Goal: Task Accomplishment & Management: Manage account settings

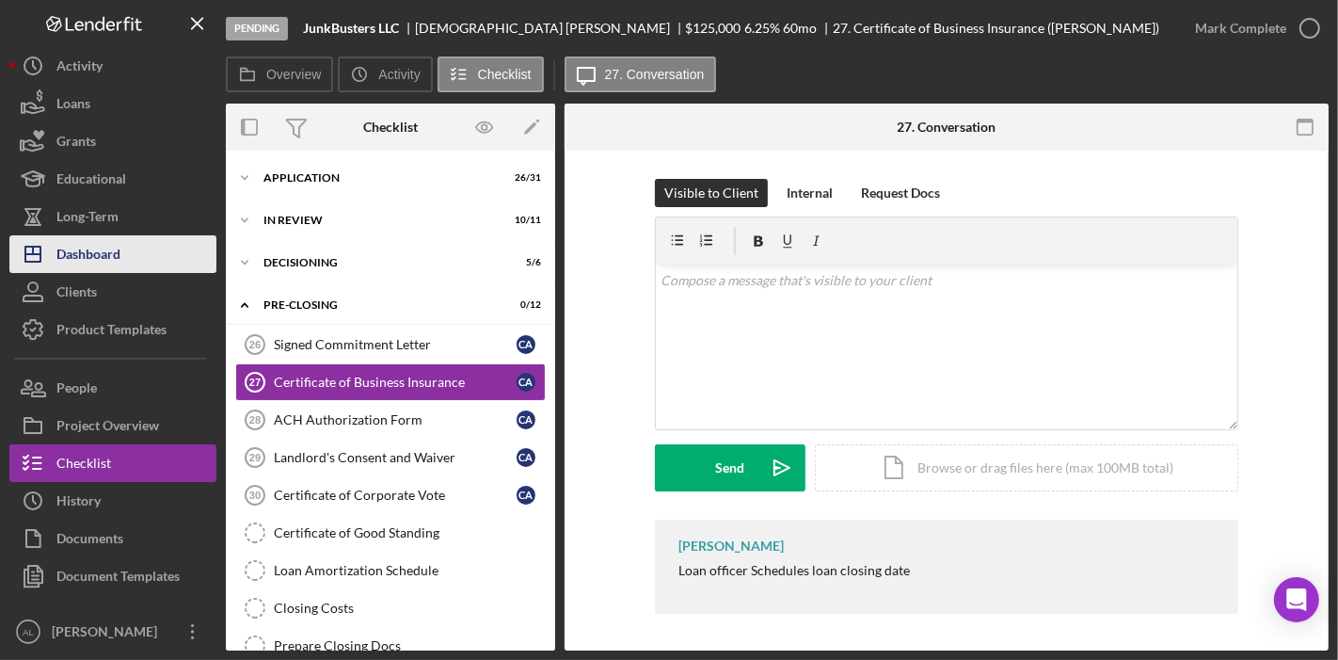
click at [118, 255] on div "Dashboard" at bounding box center [88, 256] width 64 height 42
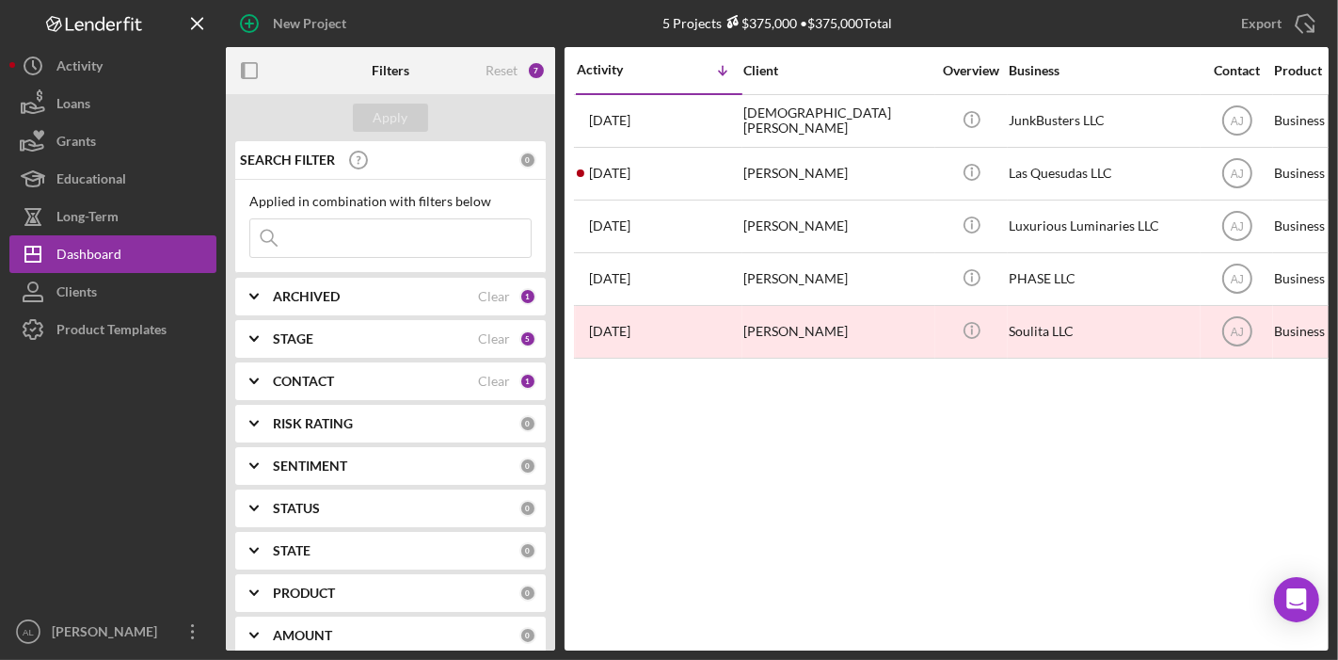
click at [430, 340] on div "STAGE" at bounding box center [375, 338] width 205 height 15
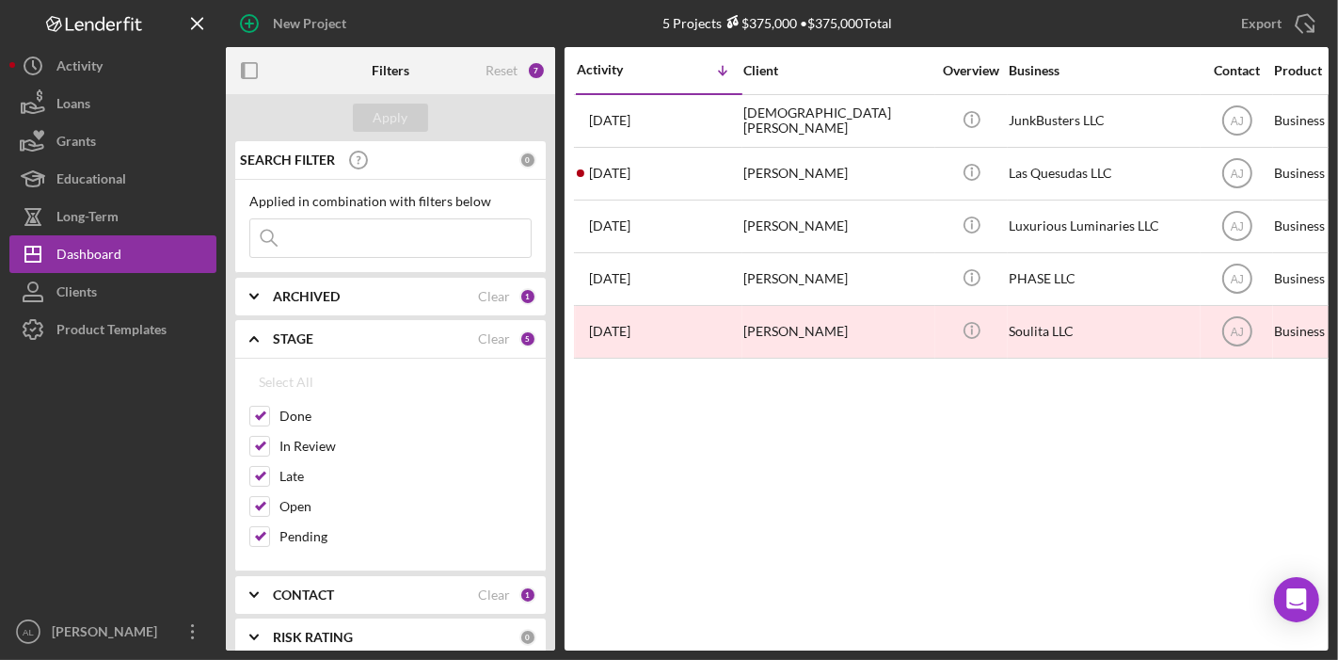
click at [403, 587] on div "CONTACT" at bounding box center [375, 594] width 205 height 15
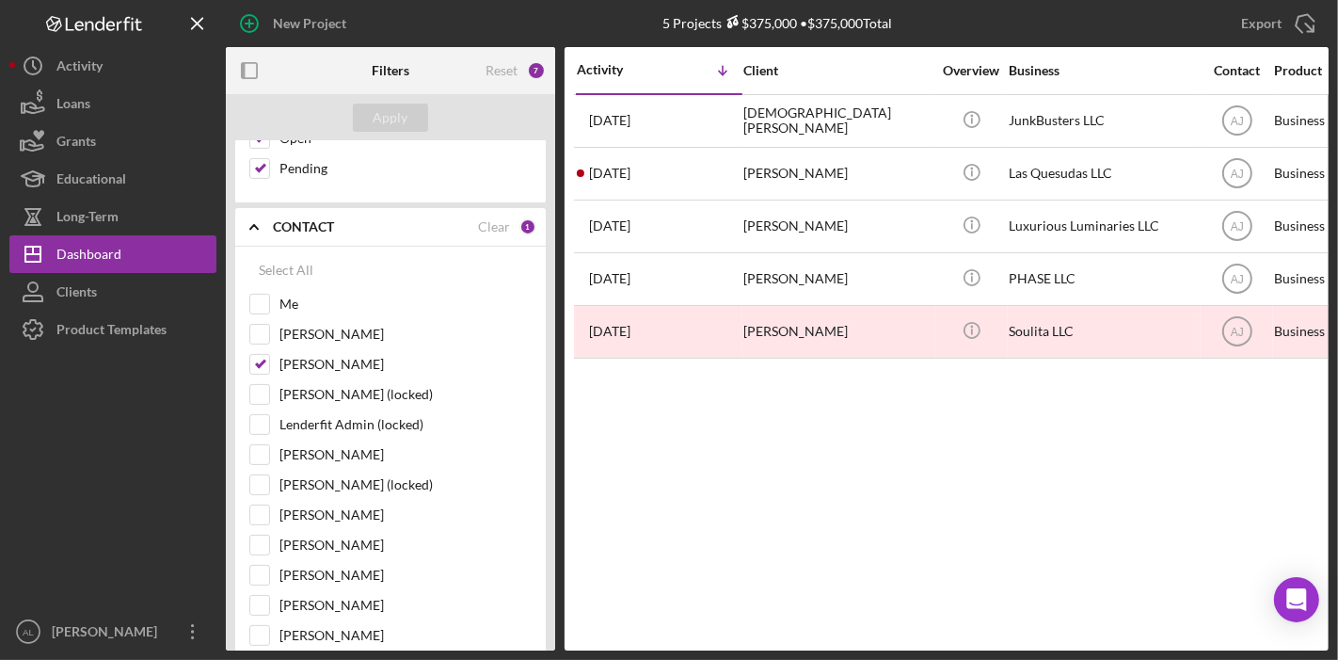
scroll to position [372, 0]
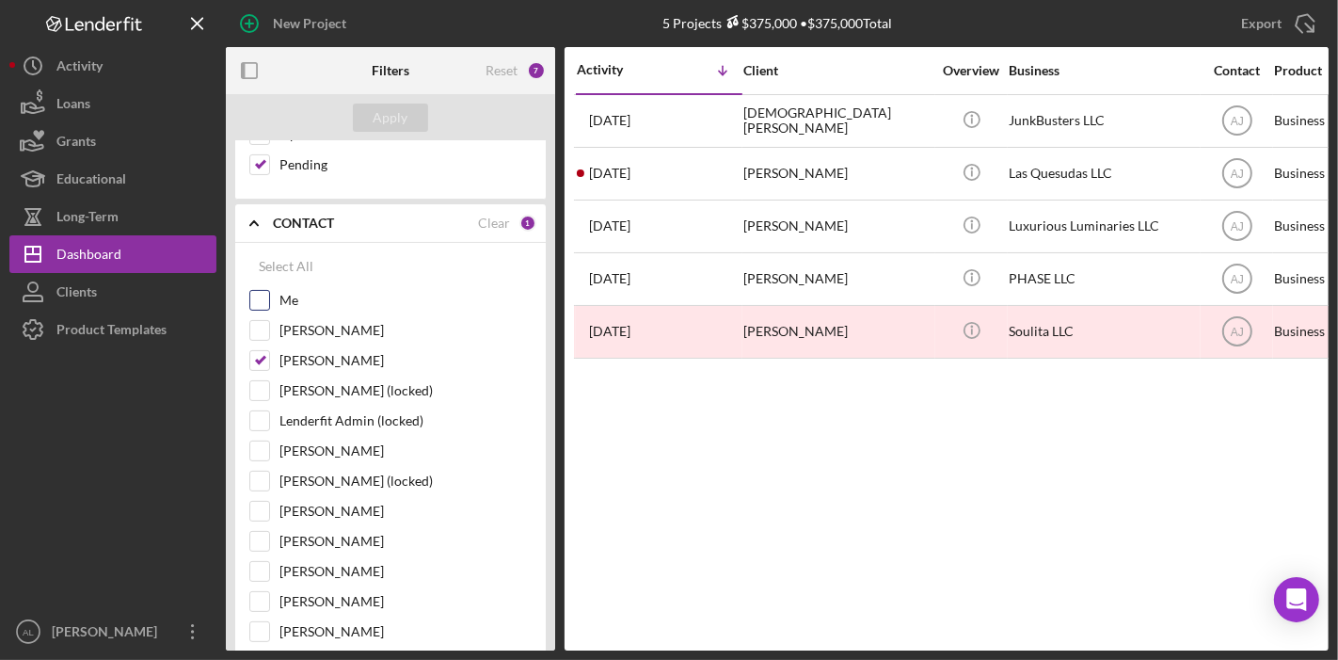
click at [272, 301] on div "Me" at bounding box center [390, 305] width 282 height 30
click at [259, 302] on input "Me" at bounding box center [259, 300] width 19 height 19
checkbox input "true"
click at [261, 356] on input "[PERSON_NAME]" at bounding box center [259, 360] width 19 height 19
checkbox input "false"
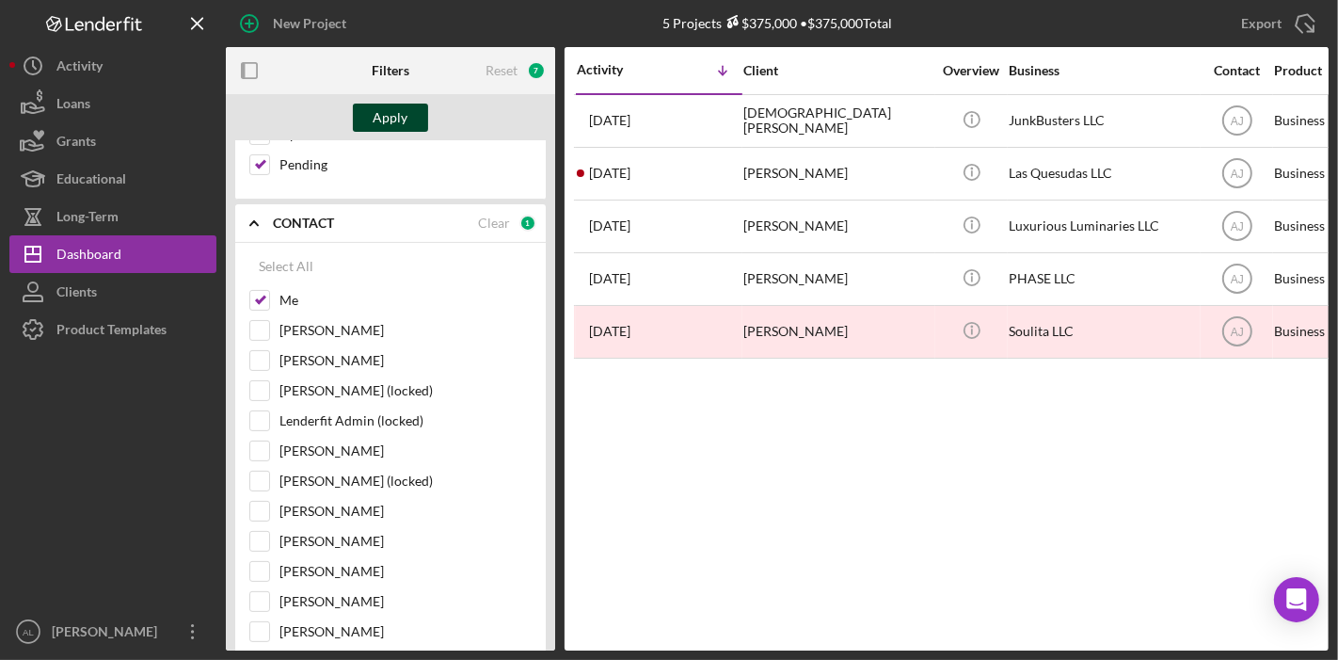
click at [396, 114] on div "Apply" at bounding box center [391, 118] width 35 height 28
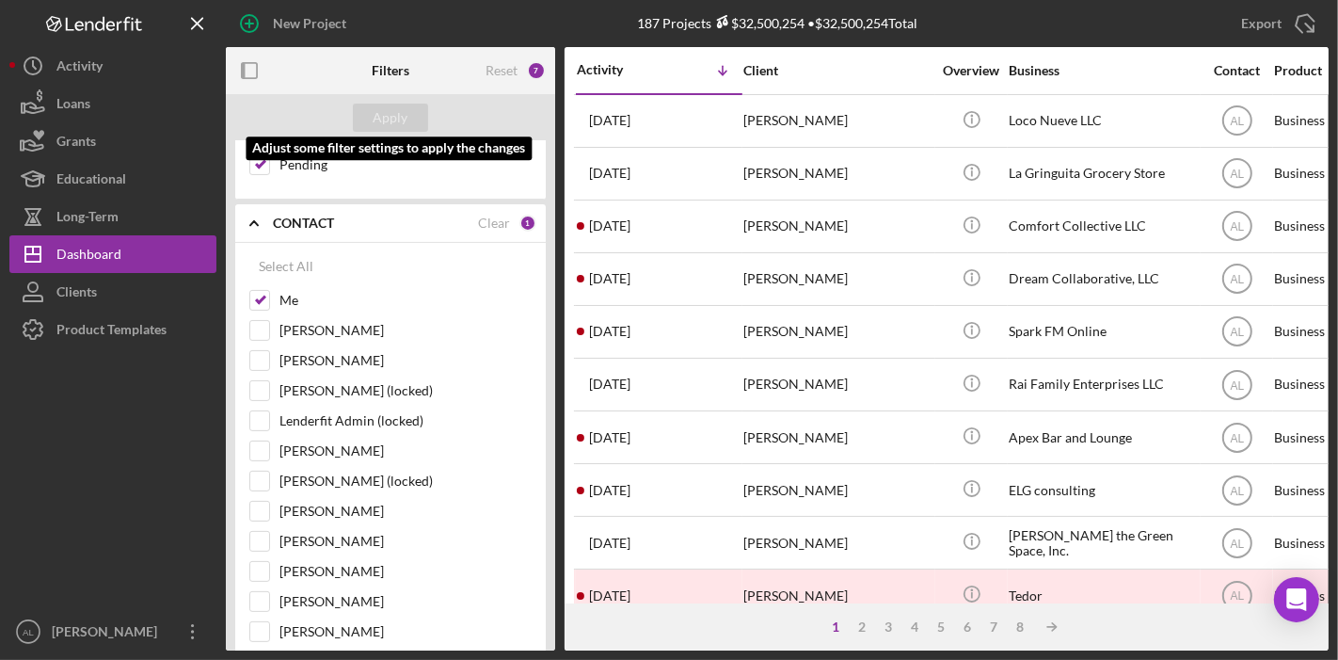
drag, startPoint x: 396, startPoint y: 114, endPoint x: 145, endPoint y: 421, distance: 396.5
click at [145, 421] on div at bounding box center [112, 480] width 207 height 264
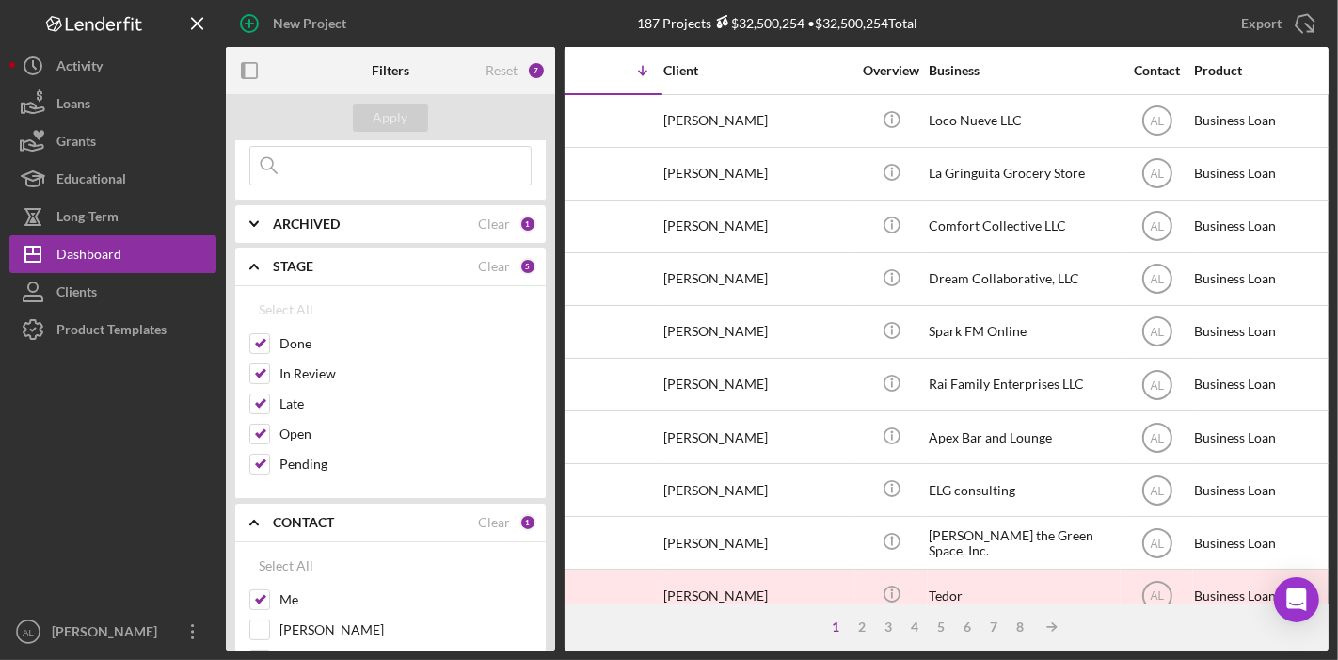
scroll to position [0, 0]
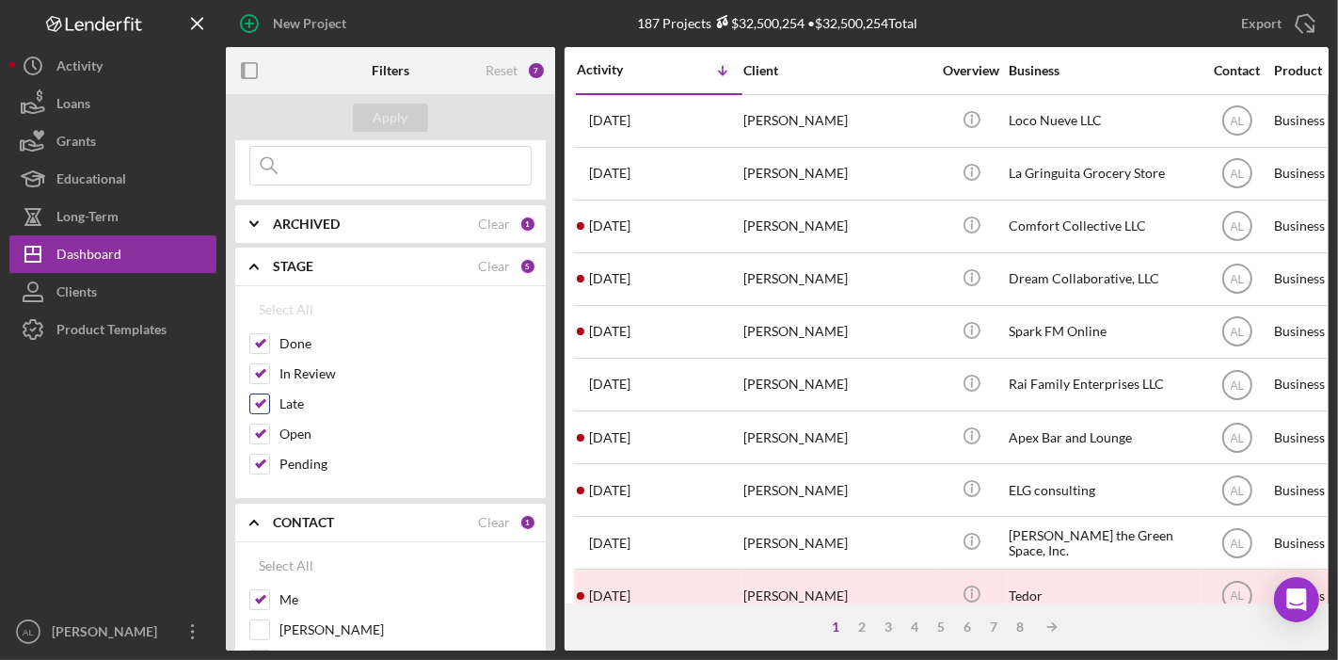
click at [259, 394] on input "Late" at bounding box center [259, 403] width 19 height 19
checkbox input "false"
click at [265, 345] on input "Done" at bounding box center [259, 343] width 19 height 19
checkbox input "false"
click at [414, 110] on button "Apply" at bounding box center [390, 118] width 75 height 28
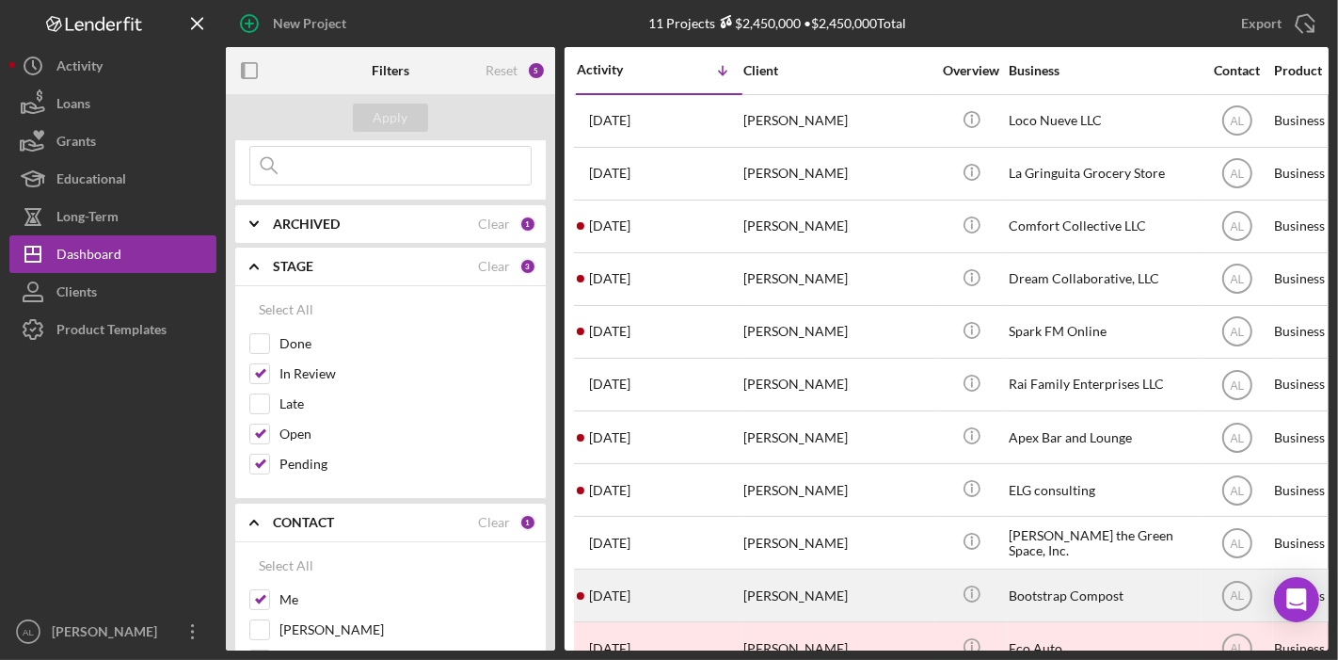
click at [838, 594] on div "[PERSON_NAME]" at bounding box center [837, 595] width 188 height 50
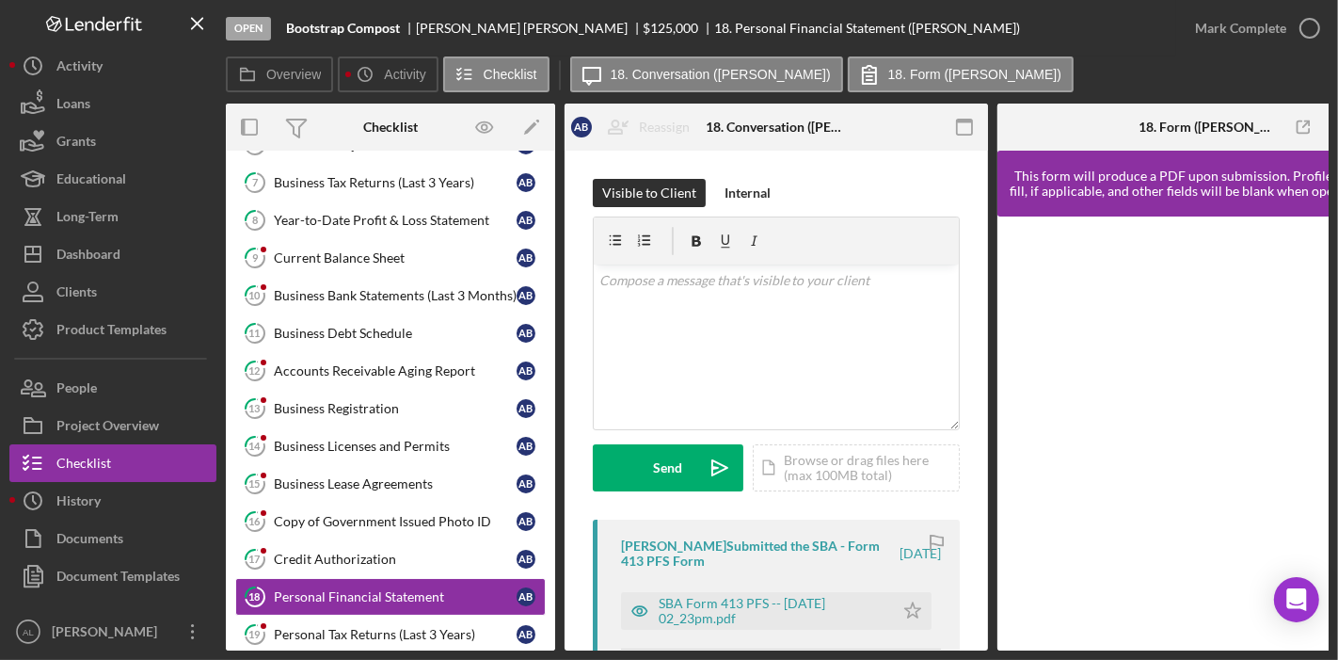
scroll to position [747, 0]
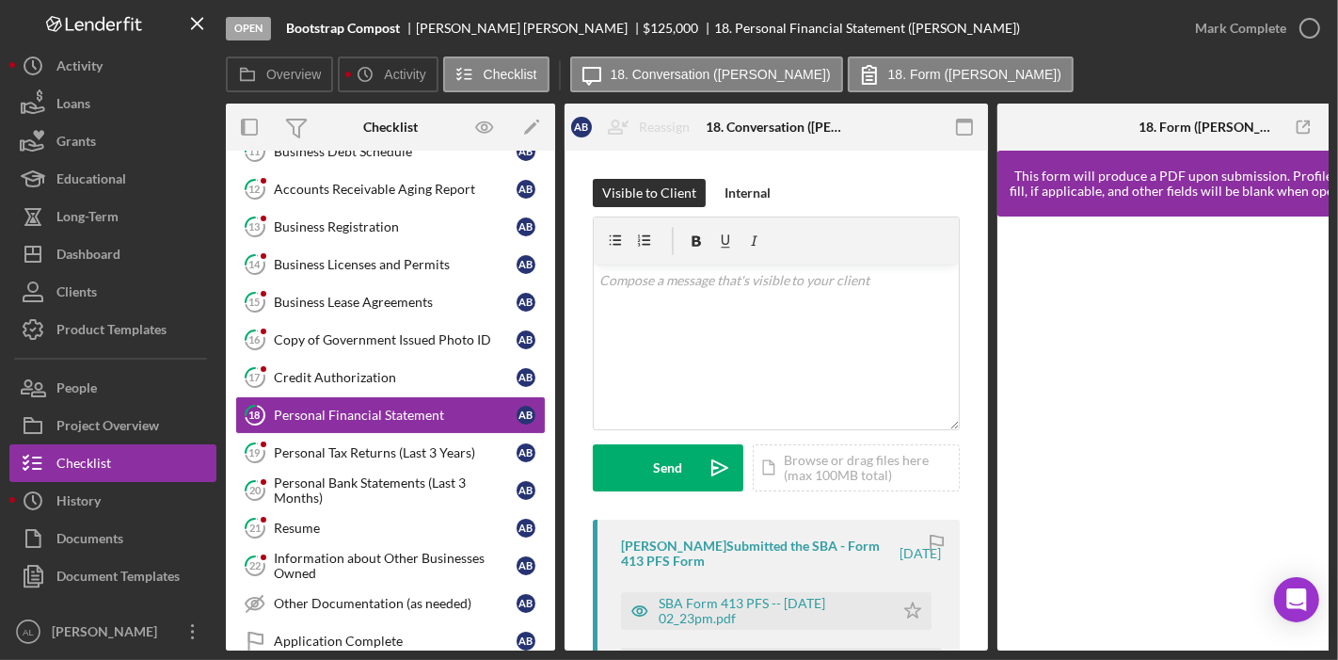
drag, startPoint x: 556, startPoint y: 470, endPoint x: 557, endPoint y: 454, distance: 17.0
click at [557, 454] on div "Overview Internal Workflow Stage Open Icon/Dropdown Arrow Archive (can unarchiv…" at bounding box center [777, 377] width 1103 height 547
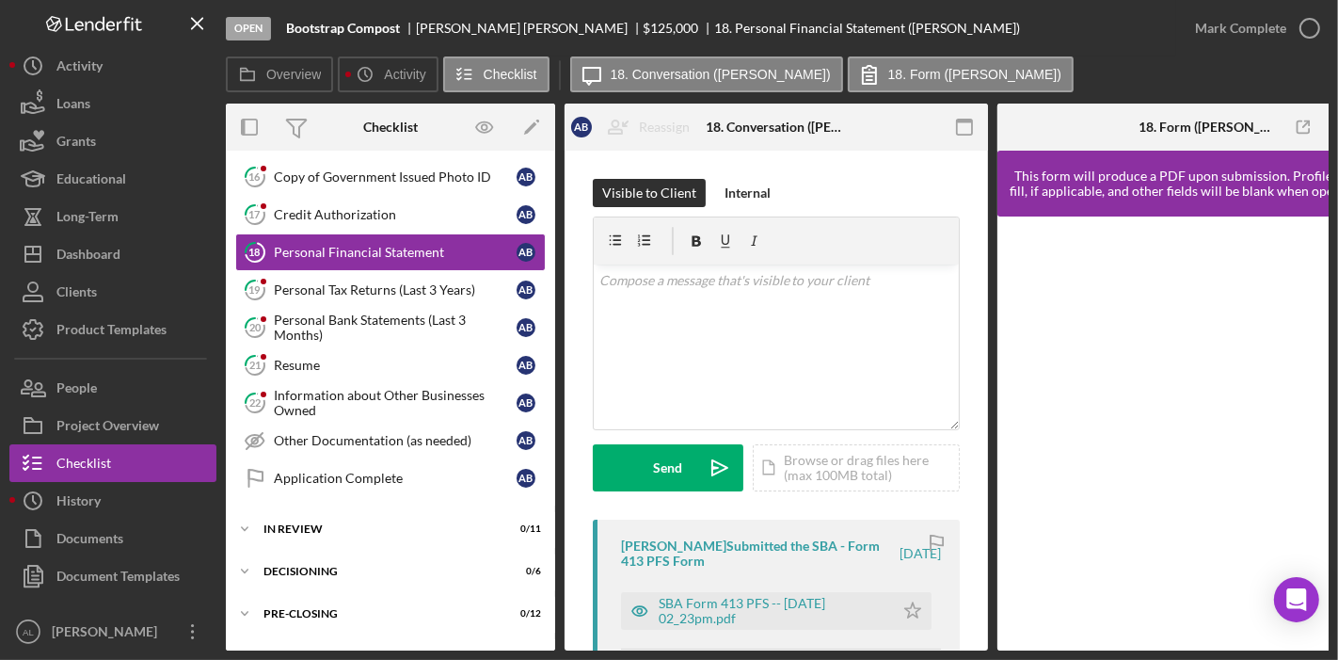
scroll to position [898, 0]
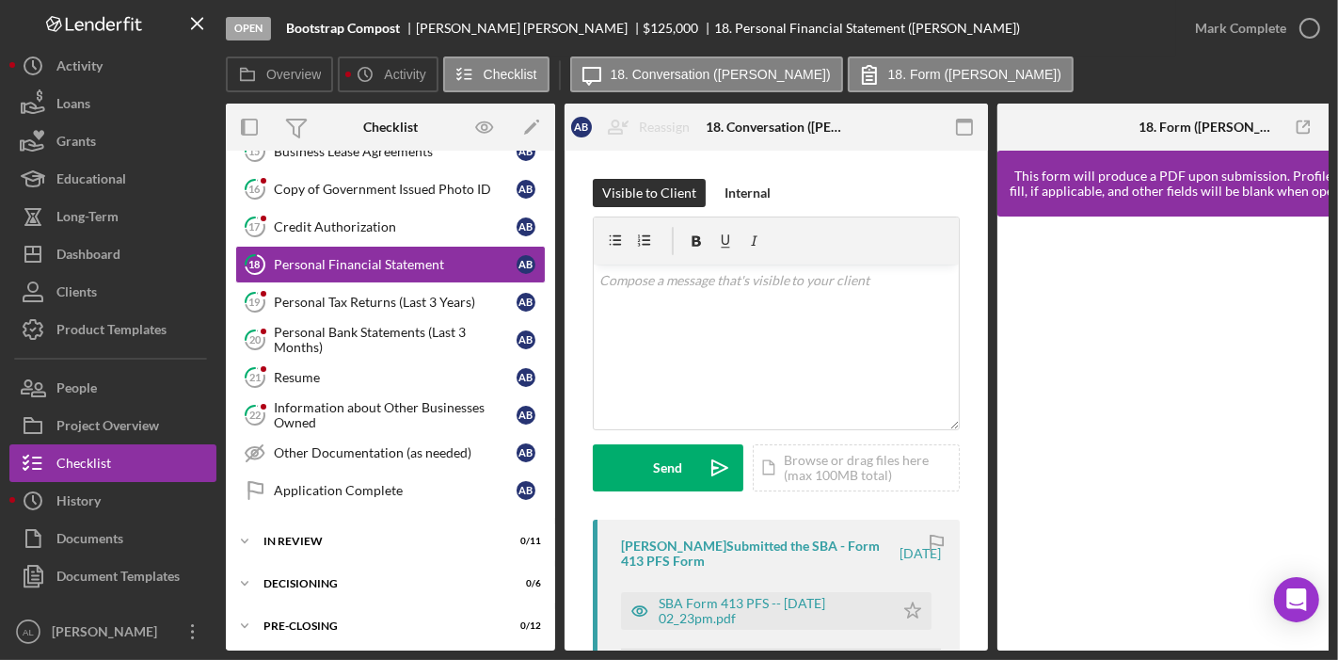
click at [576, 504] on div "Visible to Client Internal v Color teal Color pink Remove color Add row above A…" at bounding box center [776, 551] width 423 height 800
click at [573, 506] on div "Visible to Client Internal v Color teal Color pink Remove color Add row above A…" at bounding box center [776, 551] width 423 height 800
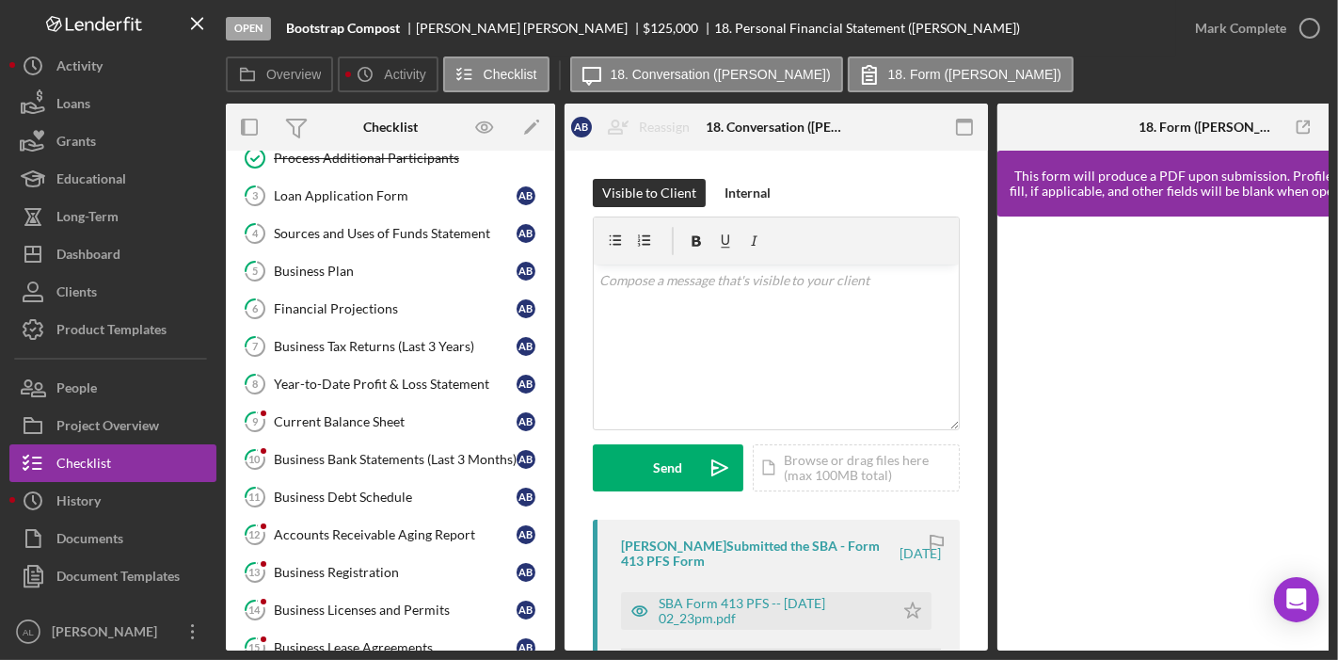
scroll to position [416, 0]
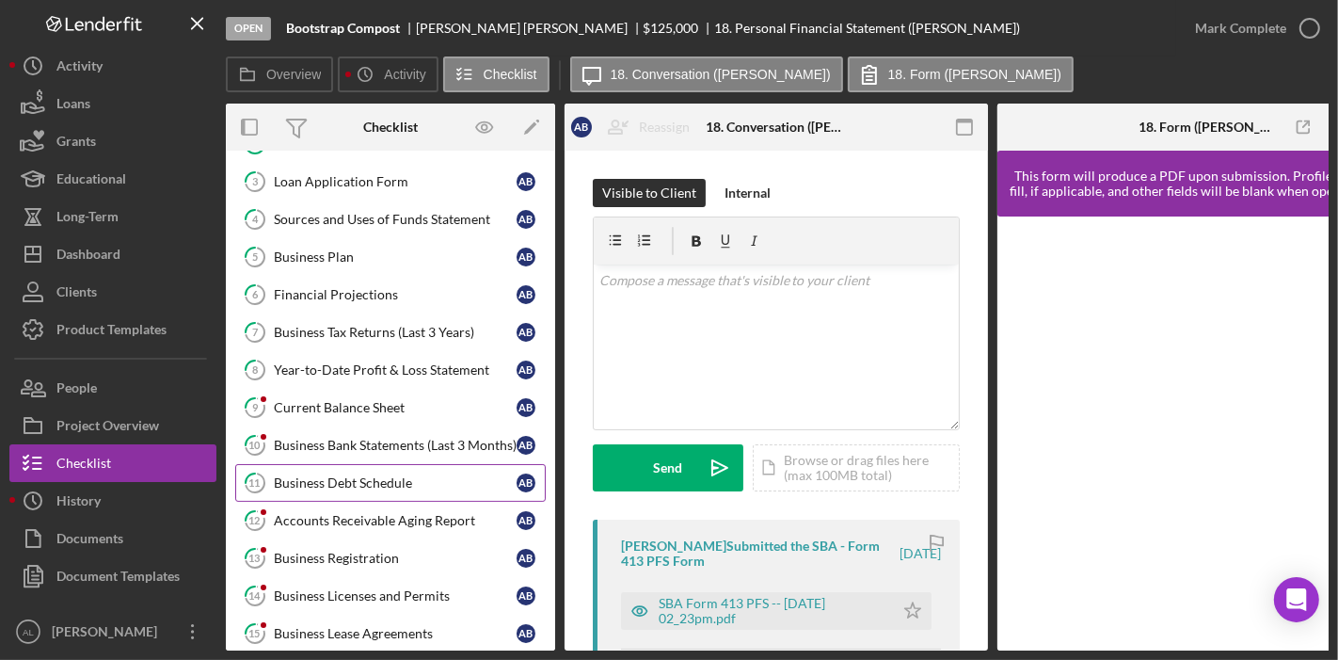
click at [354, 464] on link "11 Business Debt Schedule A B" at bounding box center [390, 483] width 311 height 38
